Goal: Transaction & Acquisition: Purchase product/service

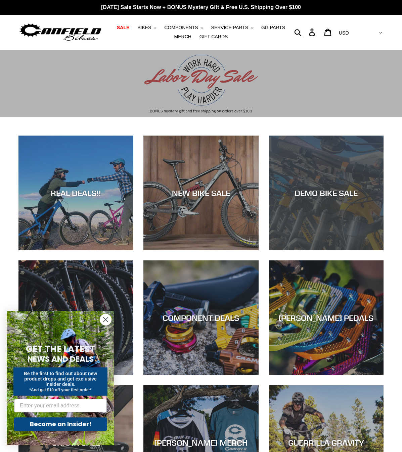
click at [333, 251] on div "DEMO BIKE SALE" at bounding box center [326, 251] width 115 height 0
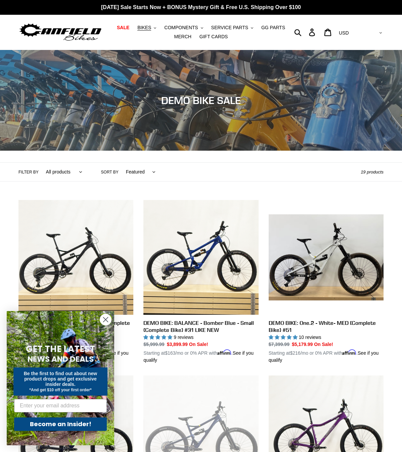
click at [106, 322] on circle "Close dialog" at bounding box center [105, 319] width 11 height 11
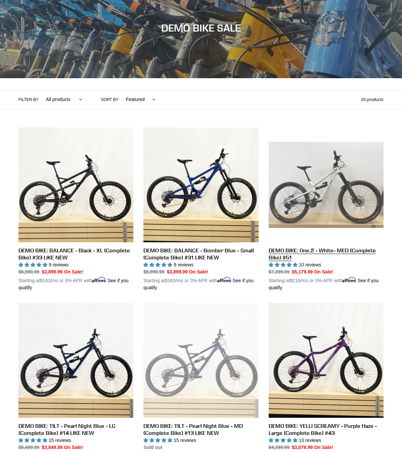
scroll to position [73, 0]
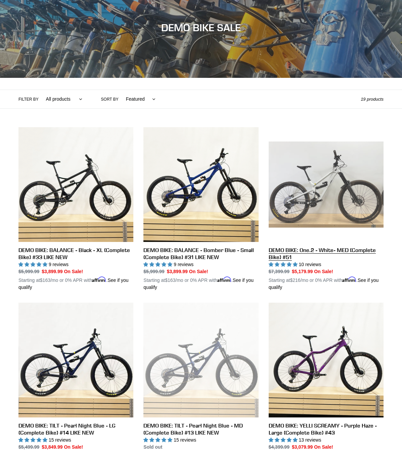
click at [334, 188] on link "DEMO BIKE: One.2 - White- MED (Complete Bike) #51" at bounding box center [326, 209] width 115 height 164
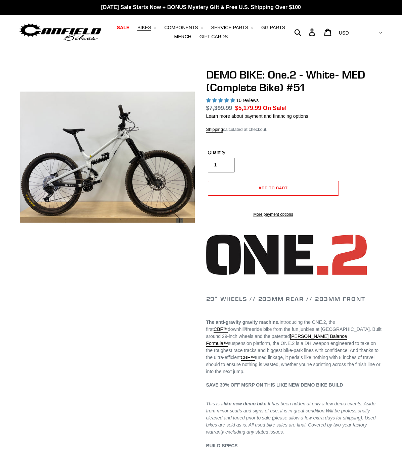
select select "highest-rating"
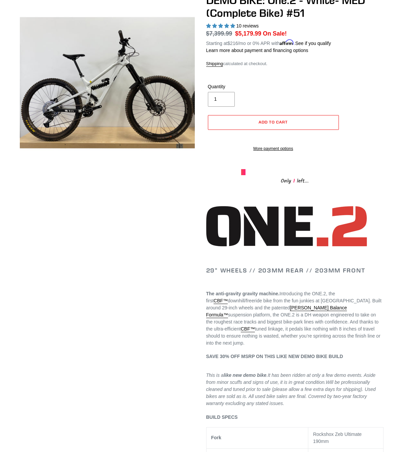
scroll to position [15, 0]
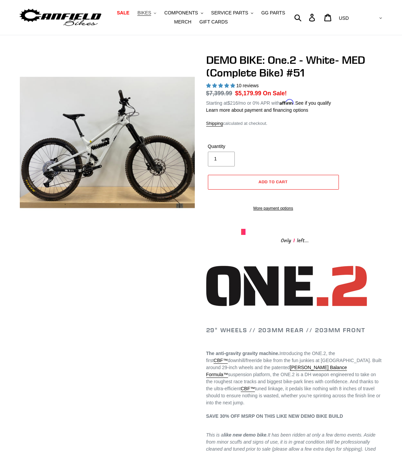
click at [145, 15] on span "BIKES" at bounding box center [144, 13] width 14 height 6
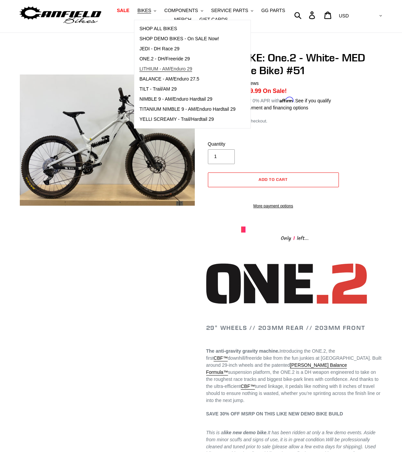
scroll to position [16, 0]
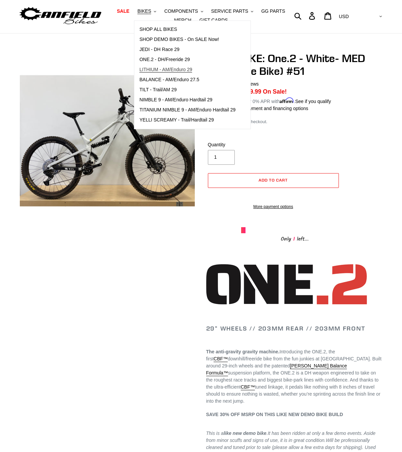
click at [179, 69] on span "LITHIUM - AM/Enduro 29" at bounding box center [165, 70] width 53 height 6
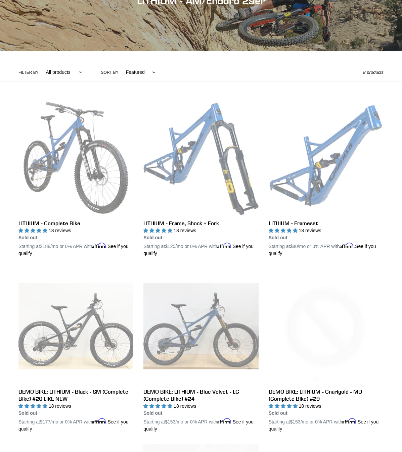
scroll to position [95, 0]
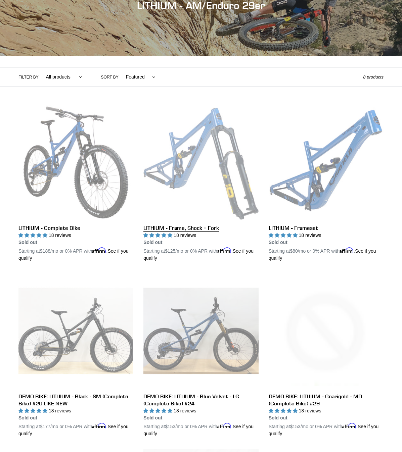
click at [197, 179] on link "LITHIUM - Frame, Shock + Fork" at bounding box center [200, 183] width 115 height 157
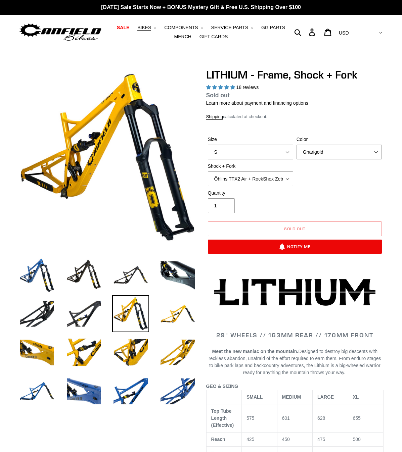
select select "highest-rating"
select select "XL"
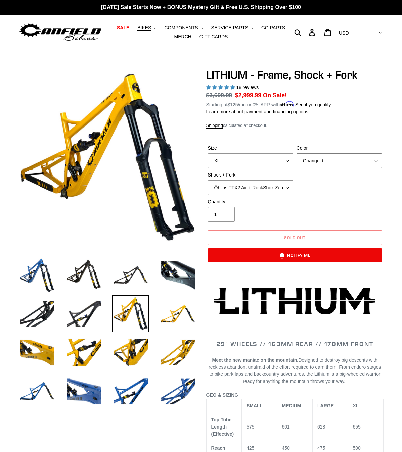
select select "Blue Velvet"
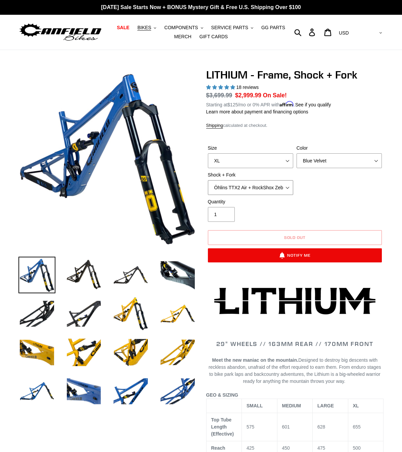
select select "EXT Storia V3-S + EXT Era V2.1 170mm"
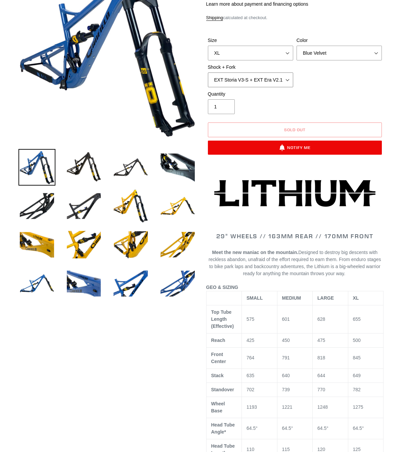
scroll to position [113, 0]
